Goal: Information Seeking & Learning: Learn about a topic

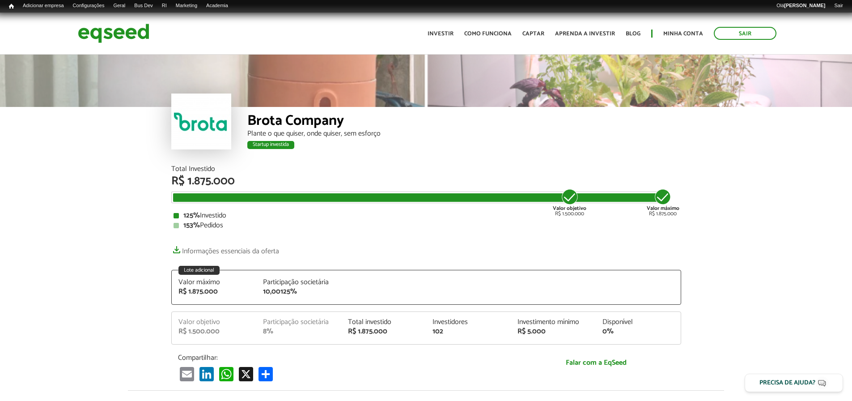
drag, startPoint x: 0, startPoint y: 0, endPoint x: 194, endPoint y: 128, distance: 232.6
click at [194, 128] on div at bounding box center [201, 122] width 60 height 56
click at [200, 123] on div at bounding box center [201, 122] width 60 height 56
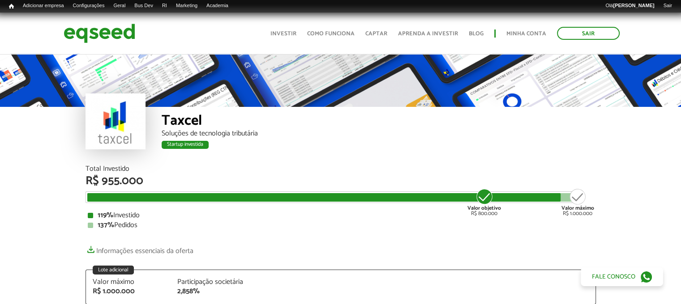
scroll to position [1047, 0]
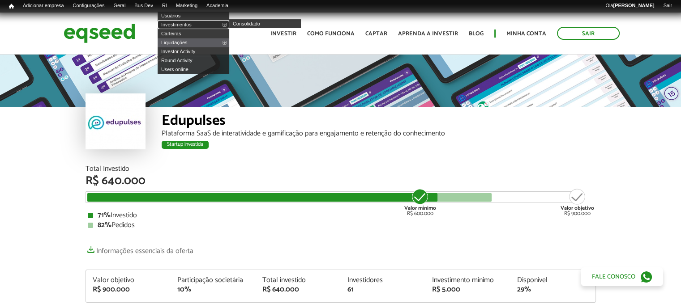
click at [178, 25] on link "Investimentos" at bounding box center [193, 24] width 72 height 9
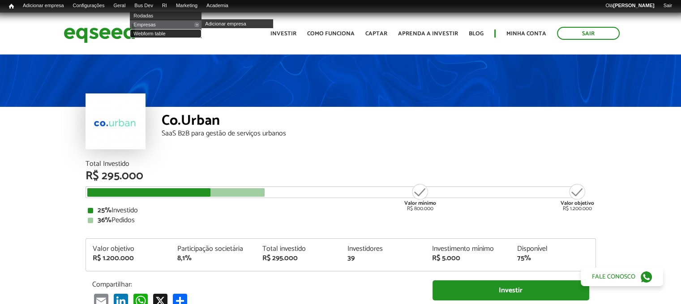
click at [153, 34] on link "Webform table" at bounding box center [166, 33] width 72 height 9
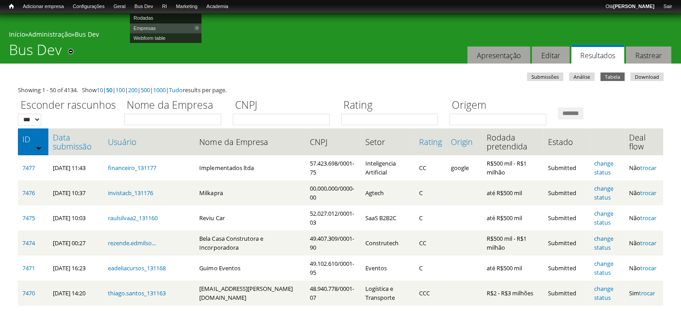
click at [156, 17] on link "Rodadas" at bounding box center [166, 18] width 72 height 10
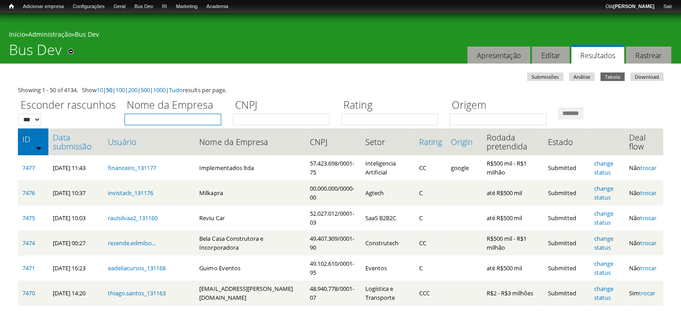
click at [153, 115] on input "Nome da Empresa" at bounding box center [172, 120] width 97 height 12
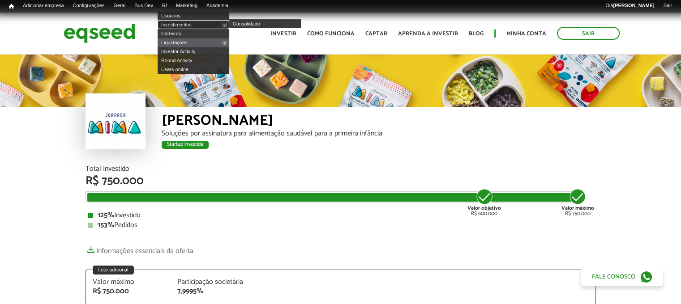
click at [180, 23] on link "Investimentos" at bounding box center [193, 24] width 72 height 9
